Goal: Task Accomplishment & Management: Use online tool/utility

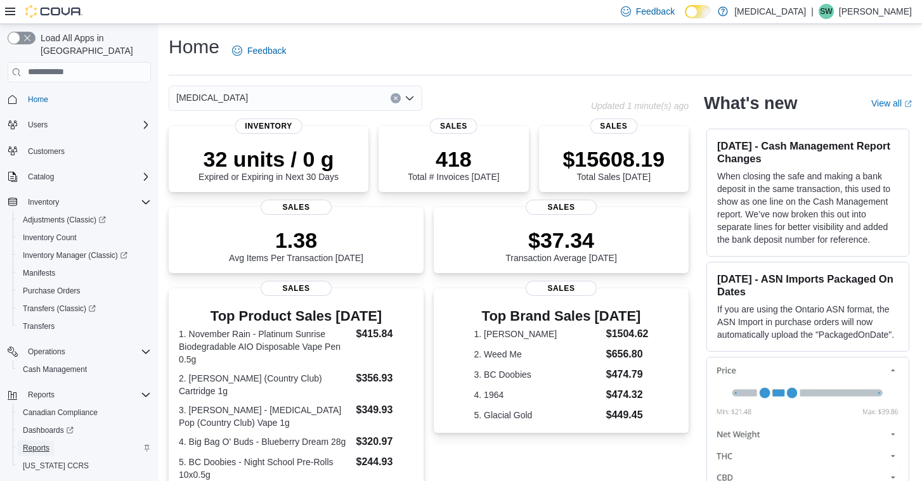
click at [42, 443] on span "Reports" at bounding box center [36, 448] width 27 height 10
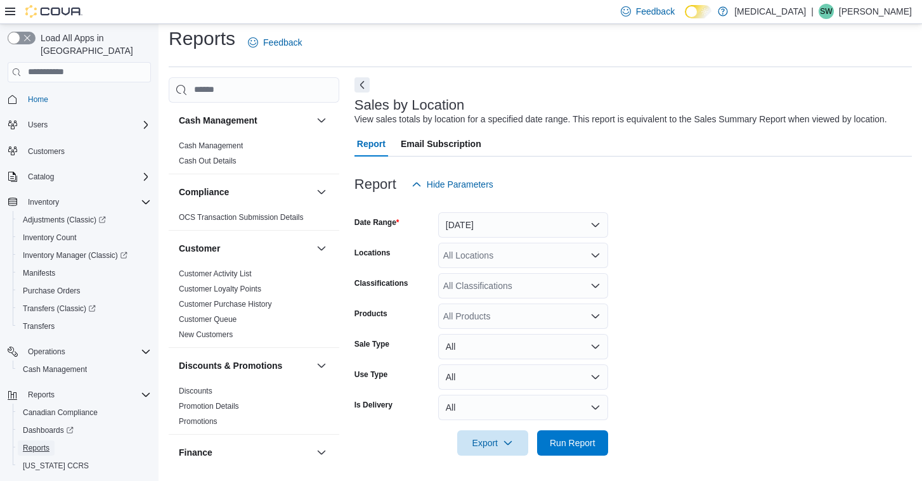
scroll to position [22, 0]
click at [497, 218] on button "[DATE]" at bounding box center [523, 224] width 170 height 25
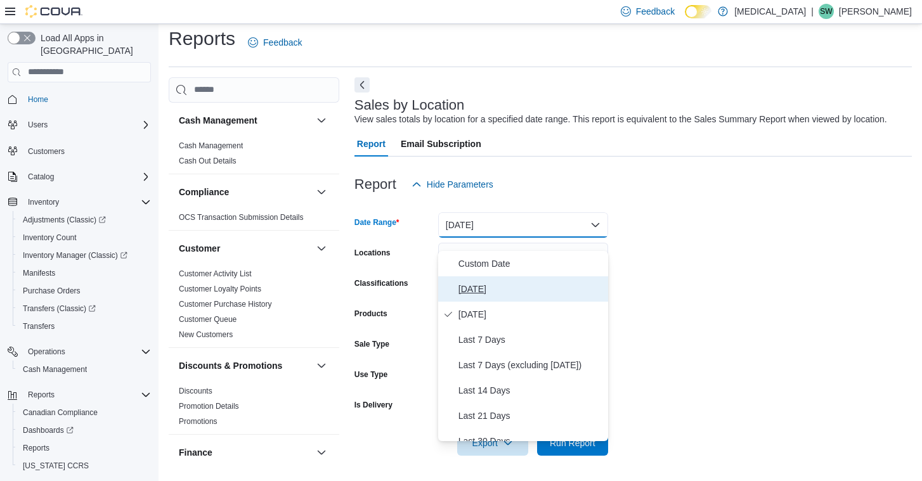
click at [499, 282] on span "[DATE]" at bounding box center [530, 289] width 145 height 15
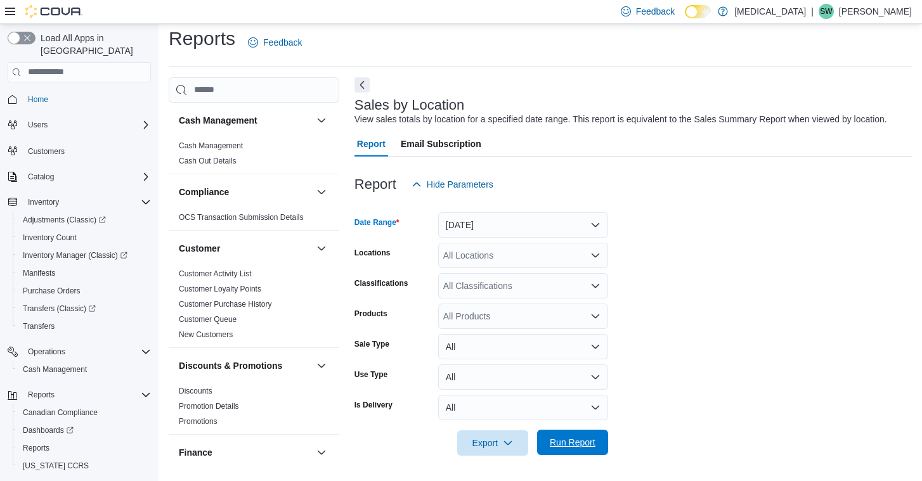
click at [579, 439] on span "Run Report" at bounding box center [573, 442] width 46 height 13
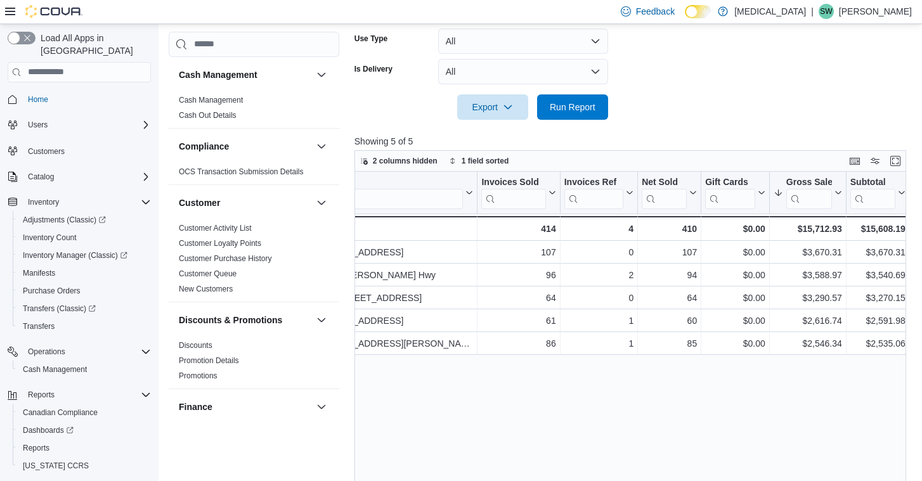
scroll to position [0, 58]
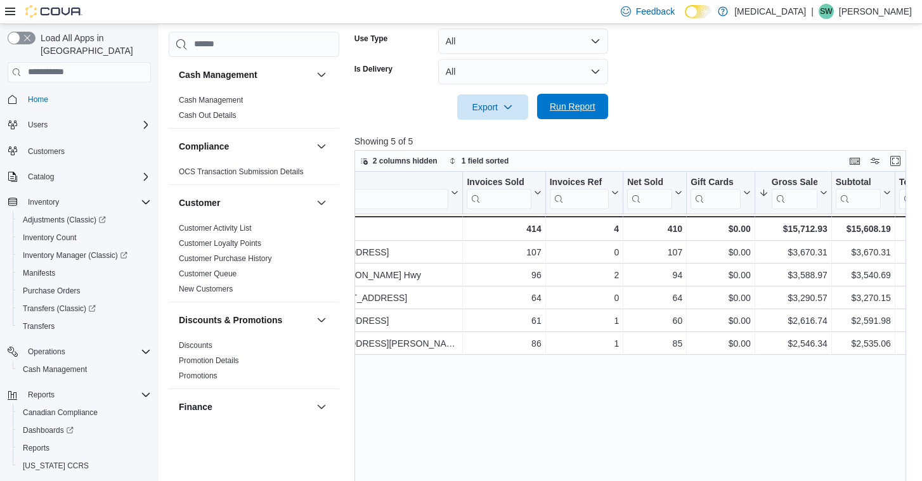
click at [589, 113] on span "Run Report" at bounding box center [573, 106] width 46 height 13
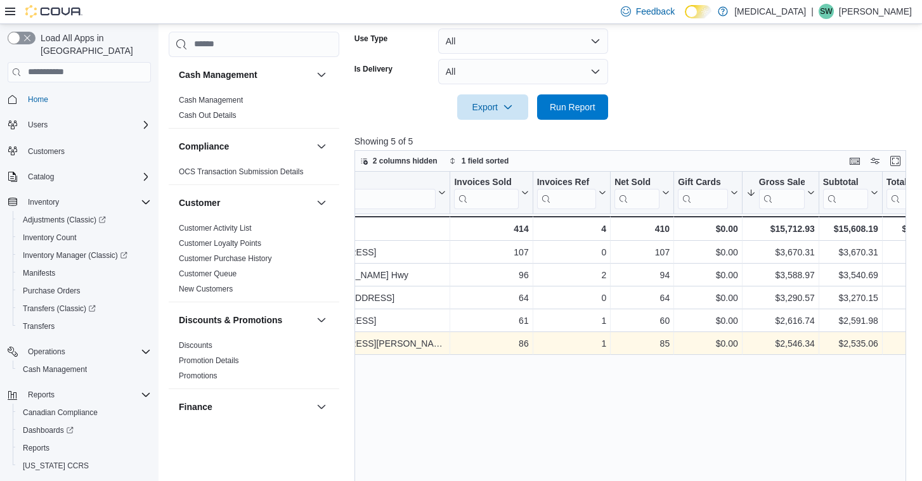
scroll to position [0, 0]
